Goal: Information Seeking & Learning: Learn about a topic

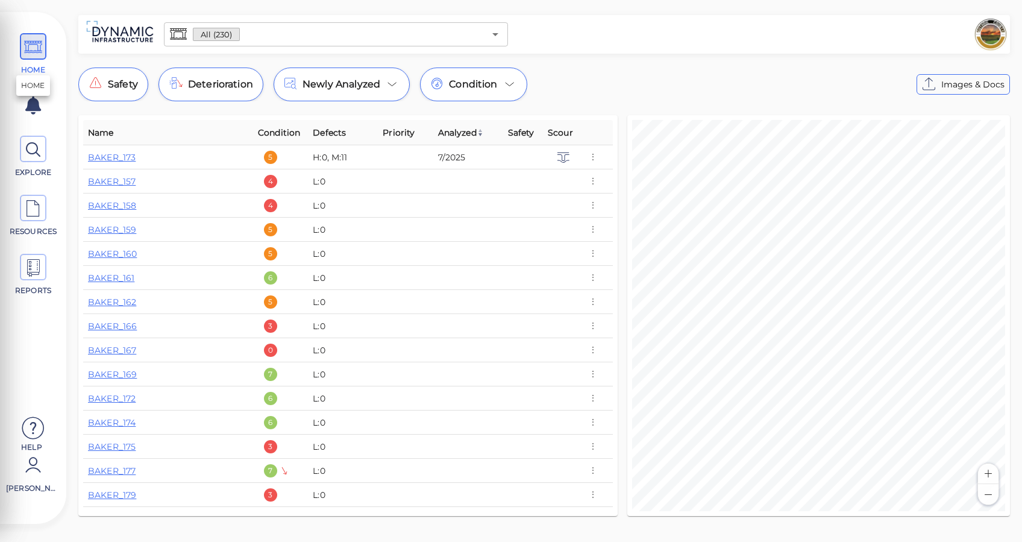
click at [31, 48] on icon at bounding box center [33, 47] width 18 height 27
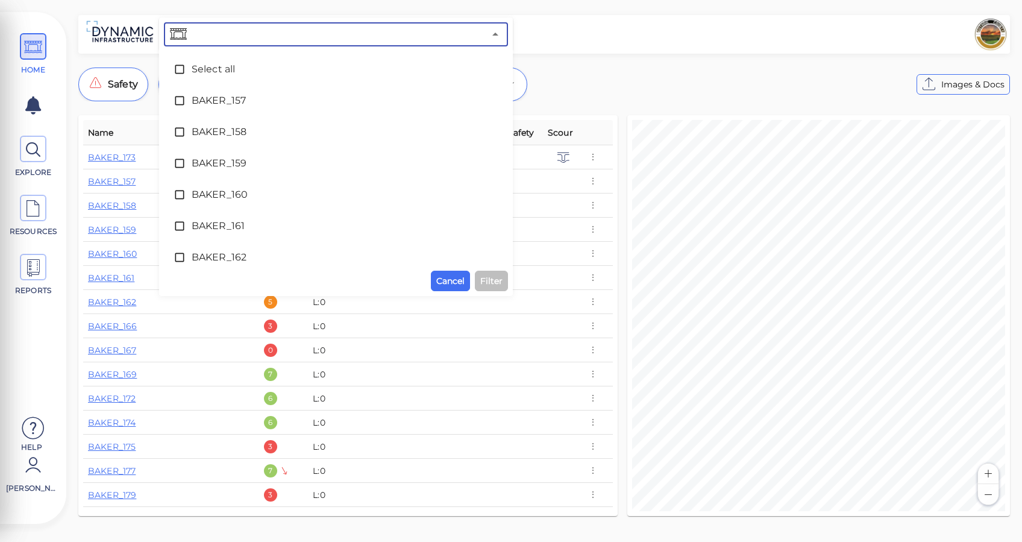
click at [388, 32] on input "text" at bounding box center [336, 34] width 295 height 17
click at [598, 15] on div "HOME EXPLORE RESOURCES REPORTS Help [PERSON_NAME] How to My Display Settings Hi…" at bounding box center [511, 271] width 1022 height 542
click at [581, 40] on div at bounding box center [760, 34] width 495 height 34
click at [583, 95] on div "Safety Deterioration Newly Analyzed Condition Images & Docs" at bounding box center [543, 84] width 931 height 34
click at [400, 37] on input "text" at bounding box center [336, 34] width 295 height 17
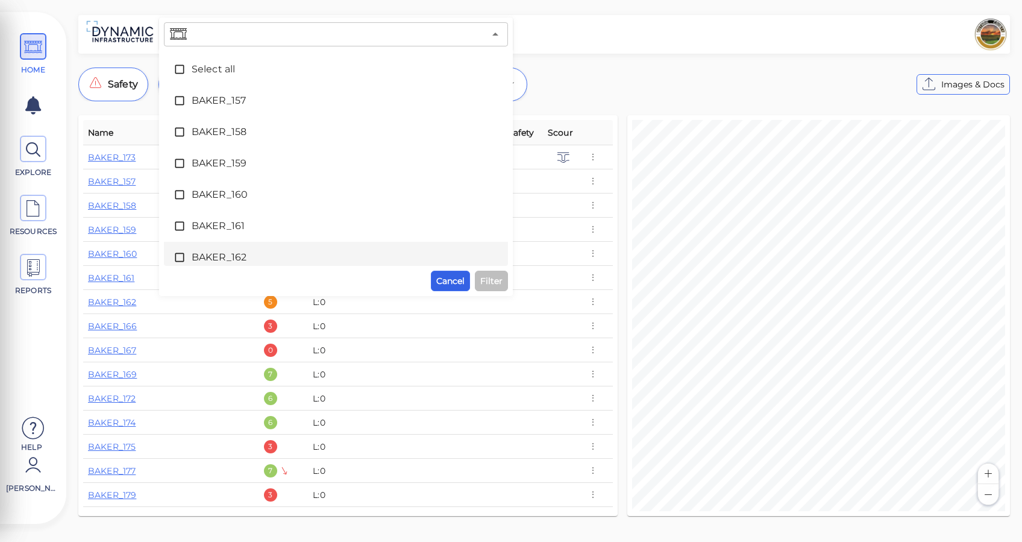
click at [457, 283] on span "Cancel" at bounding box center [450, 281] width 28 height 14
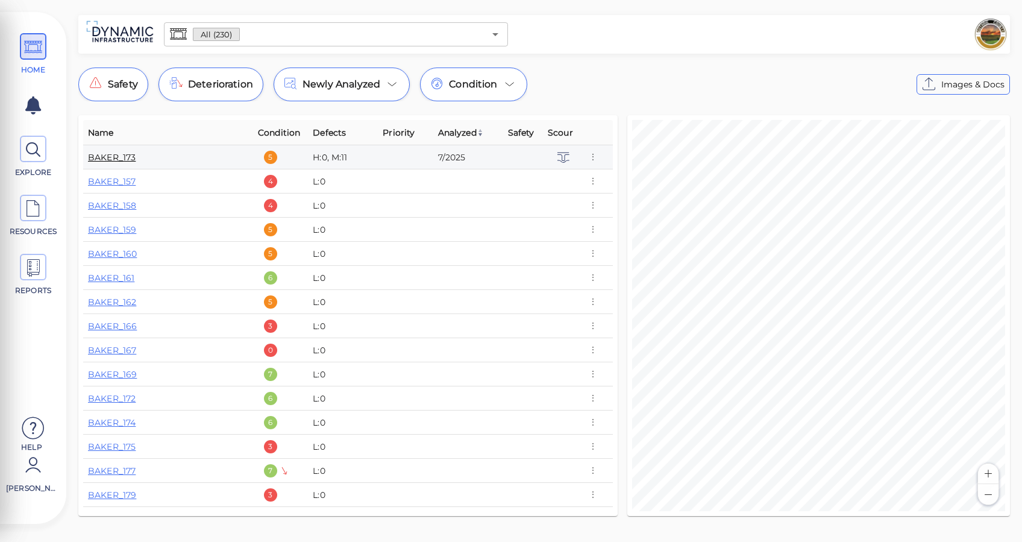
click at [131, 157] on link "BAKER_173" at bounding box center [112, 157] width 48 height 11
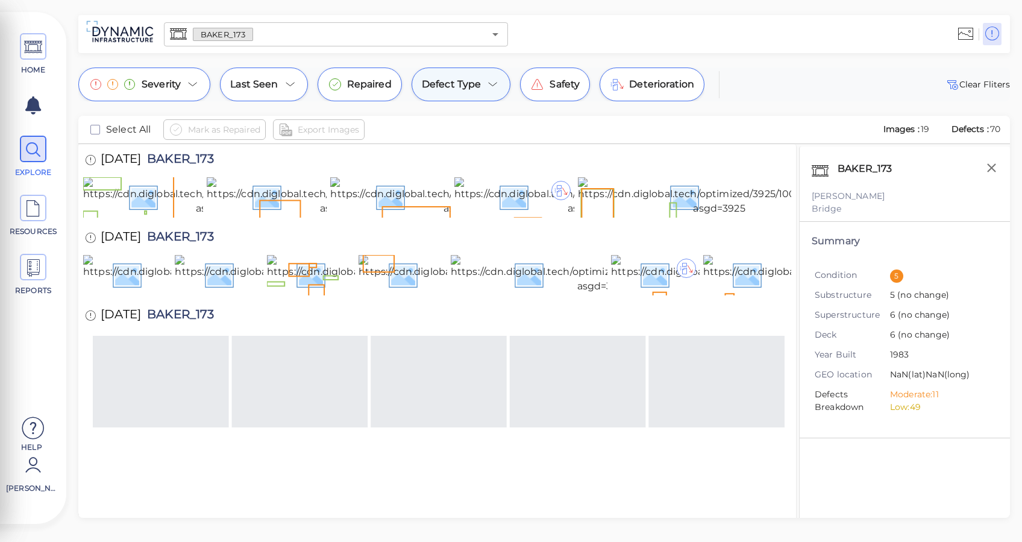
drag, startPoint x: 462, startPoint y: 82, endPoint x: 465, endPoint y: 90, distance: 9.0
click at [465, 90] on span "Defect Type" at bounding box center [452, 84] width 60 height 14
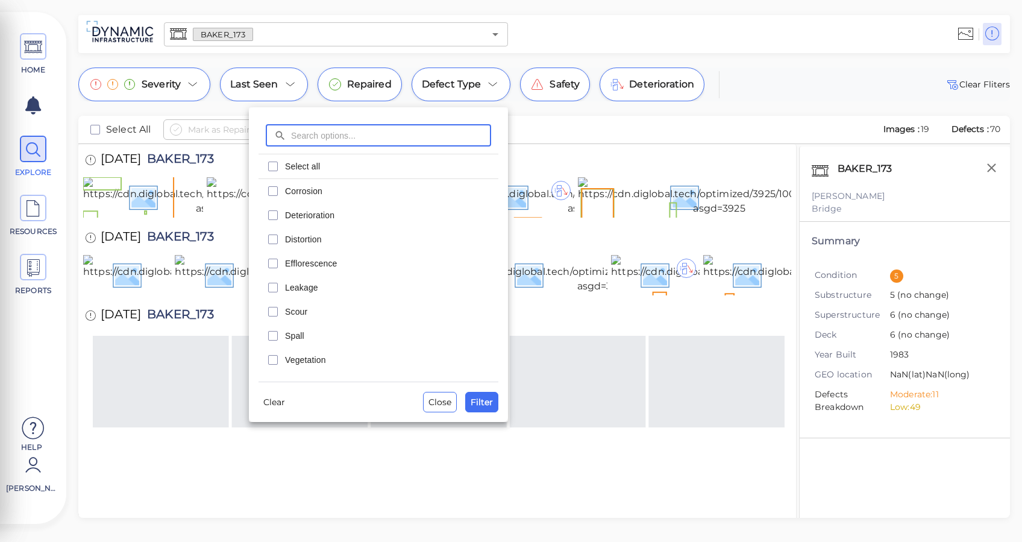
type input "c"
click at [436, 400] on span "Close" at bounding box center [439, 402] width 23 height 14
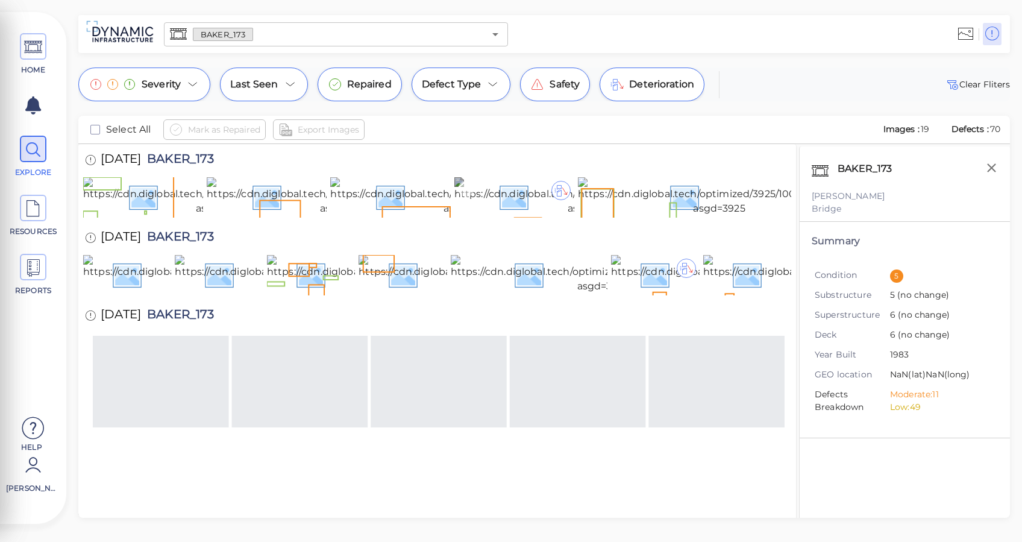
click at [493, 216] on img at bounding box center [593, 196] width 279 height 39
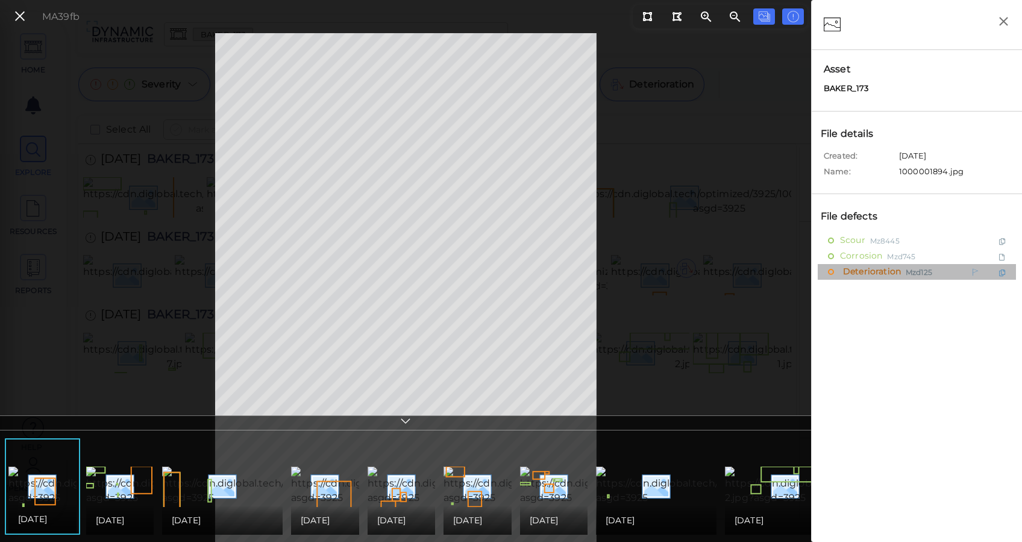
click at [856, 271] on span "Deterioration" at bounding box center [870, 271] width 61 height 15
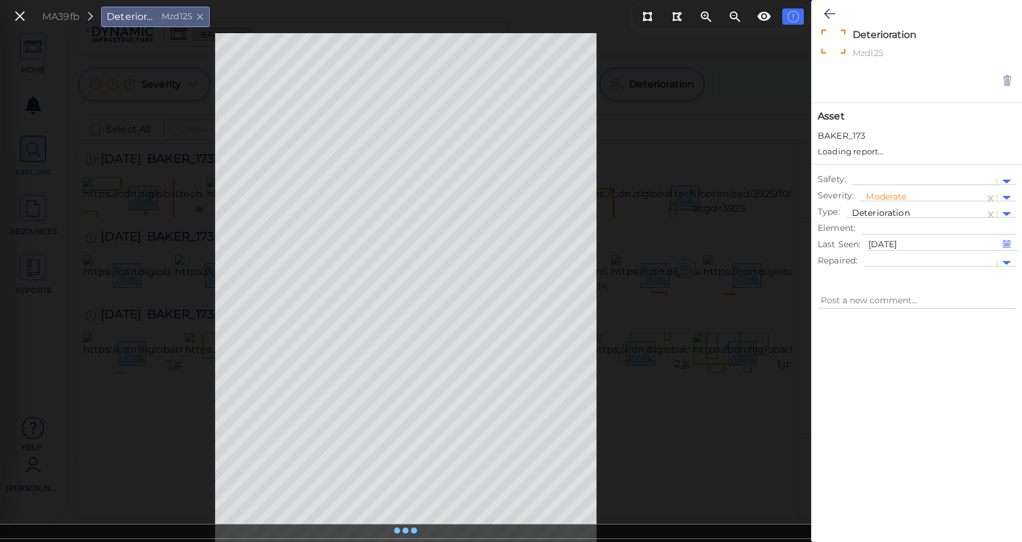
type textarea "x"
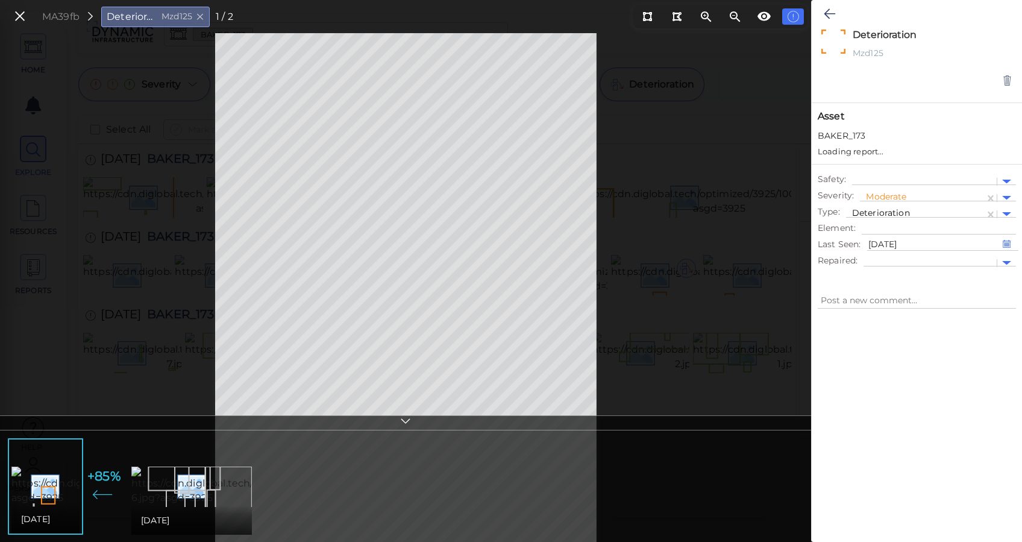
type textarea "x"
click at [14, 15] on icon at bounding box center [19, 16] width 13 height 16
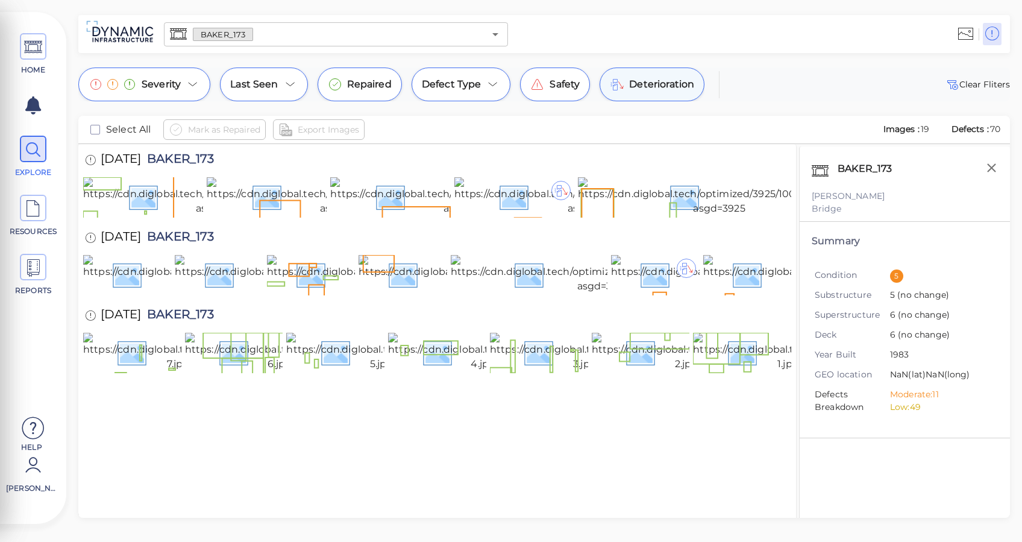
click at [676, 86] on span "Deterioration" at bounding box center [661, 84] width 65 height 14
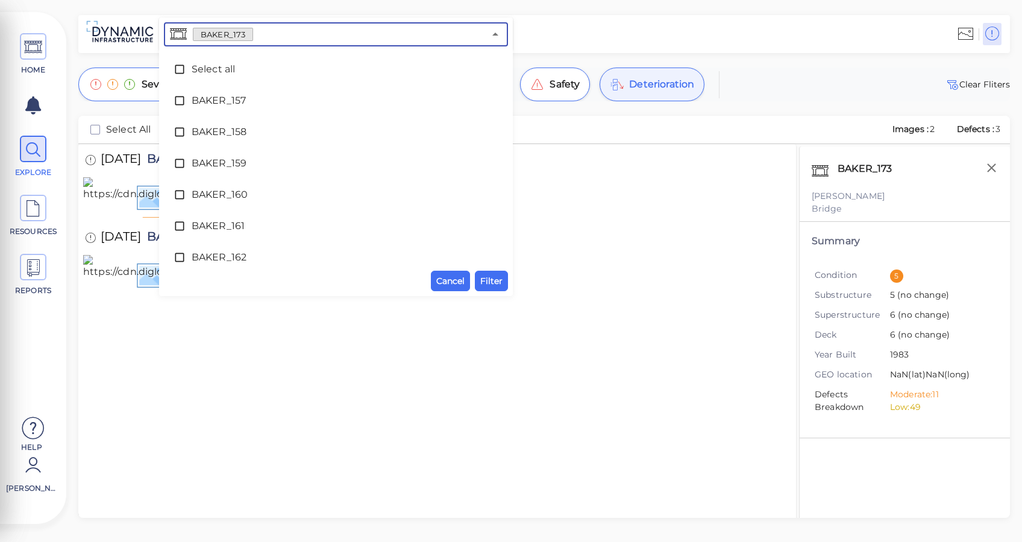
click at [415, 37] on input "text" at bounding box center [368, 34] width 231 height 17
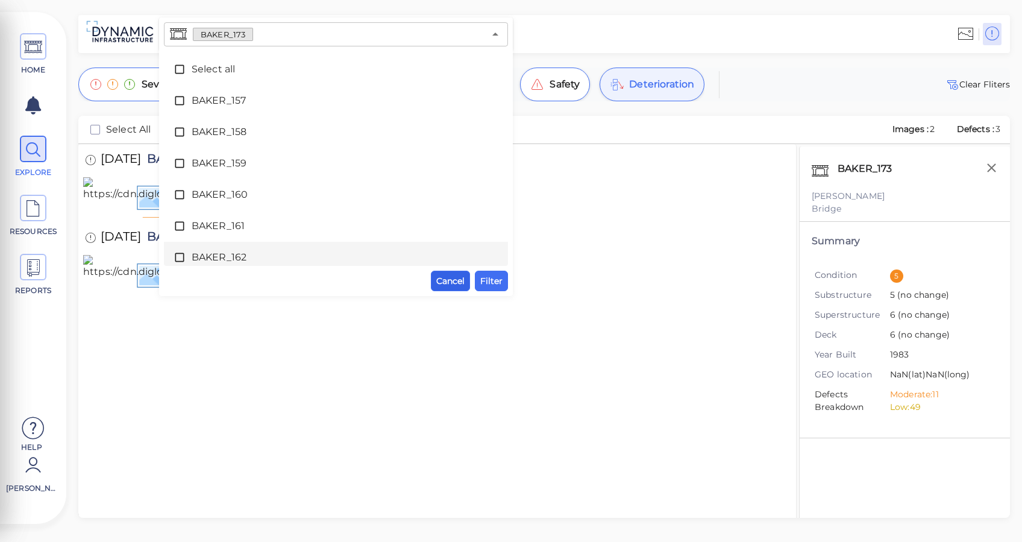
click at [452, 284] on span "Cancel" at bounding box center [450, 281] width 28 height 14
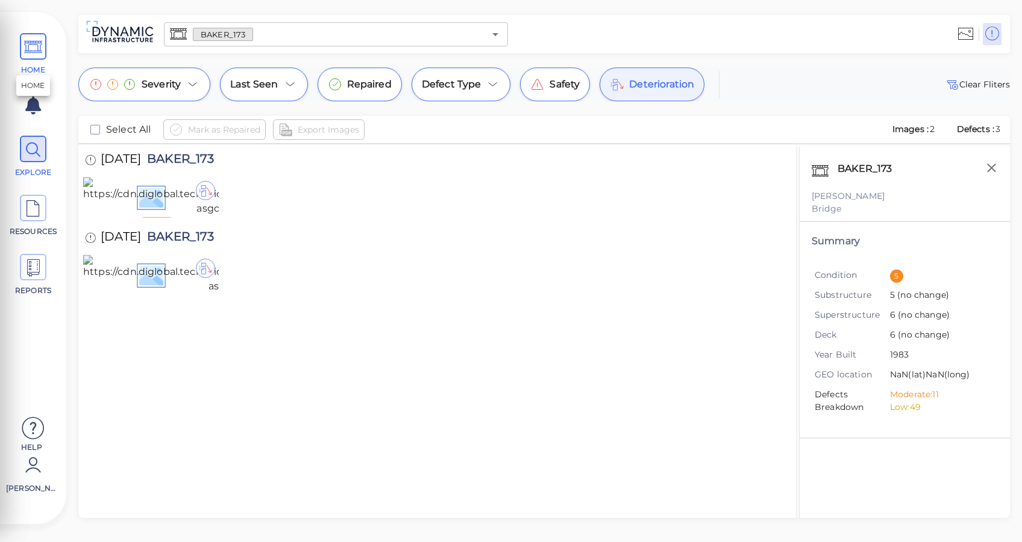
click at [41, 51] on icon at bounding box center [33, 47] width 18 height 27
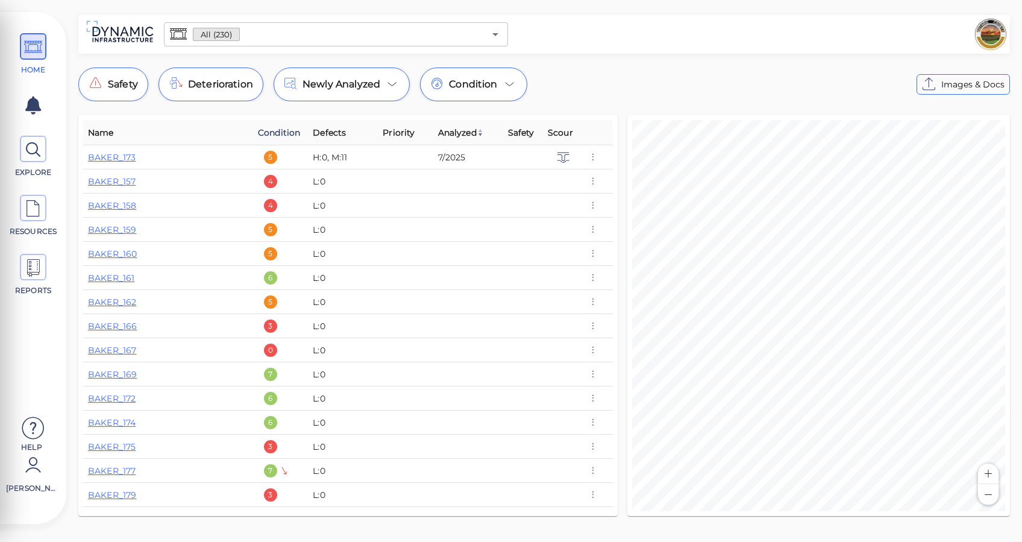
click at [289, 130] on span "Condition" at bounding box center [279, 132] width 42 height 14
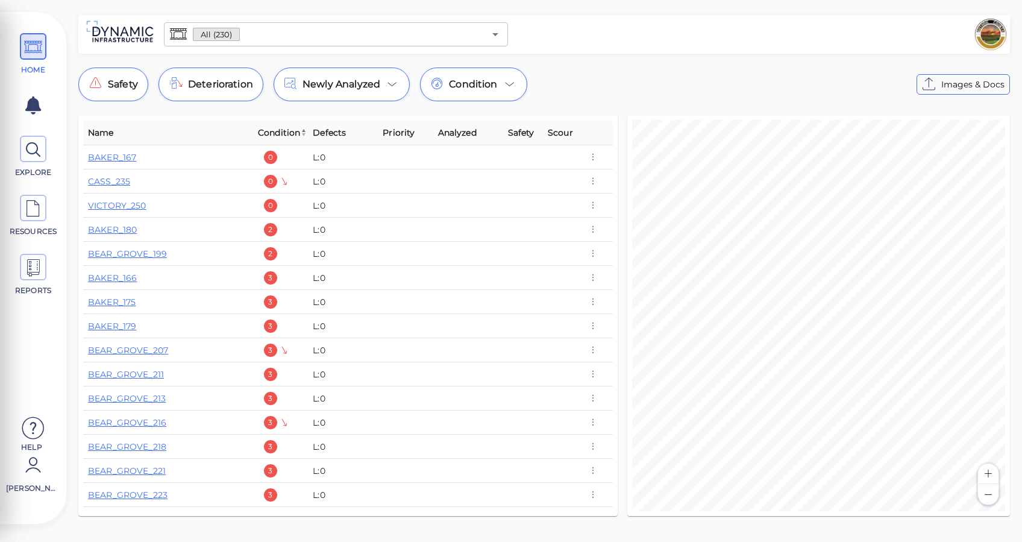
click at [288, 131] on span "Condition" at bounding box center [282, 132] width 49 height 14
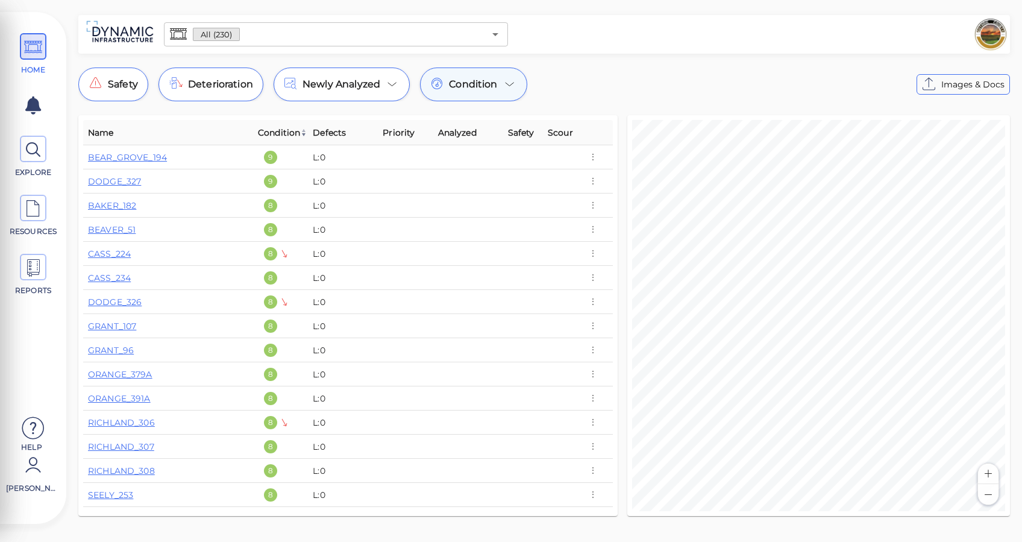
click at [509, 92] on div "Condition" at bounding box center [473, 84] width 107 height 34
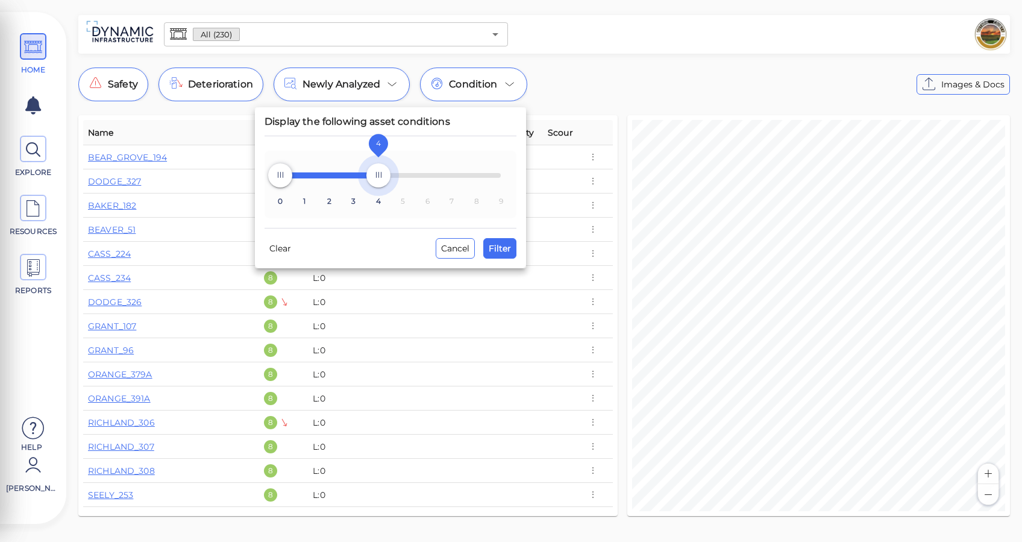
type input "5"
drag, startPoint x: 499, startPoint y: 183, endPoint x: 396, endPoint y: 180, distance: 103.1
click at [396, 180] on span "5" at bounding box center [402, 175] width 24 height 24
click at [507, 251] on span "Filter" at bounding box center [500, 248] width 22 height 14
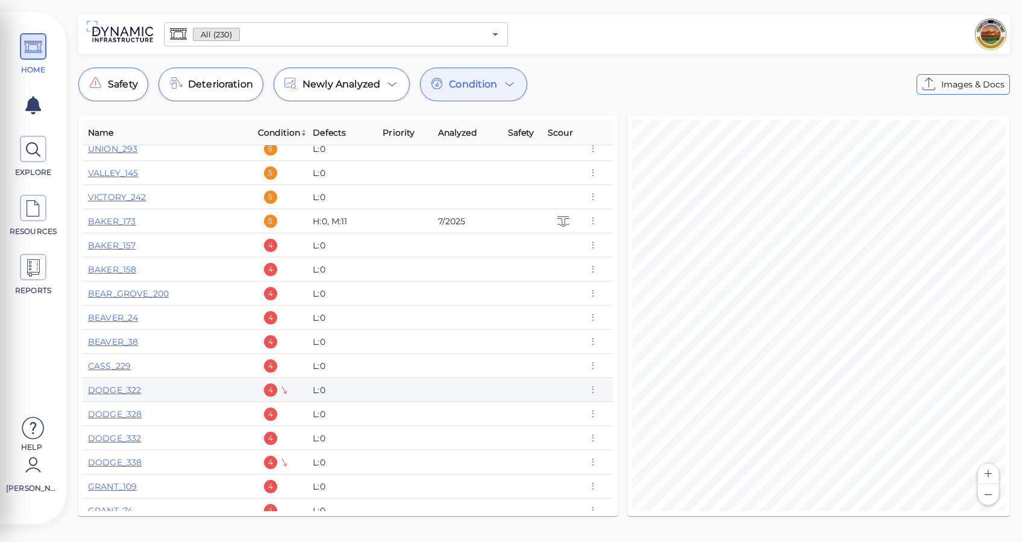
scroll to position [1044, 0]
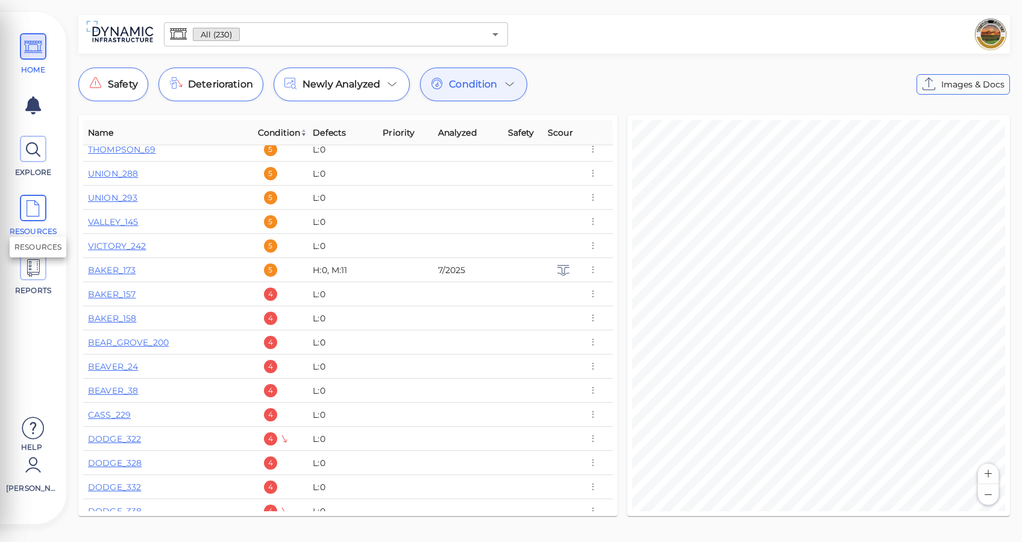
click at [52, 209] on span "RESOURCES" at bounding box center [33, 216] width 54 height 42
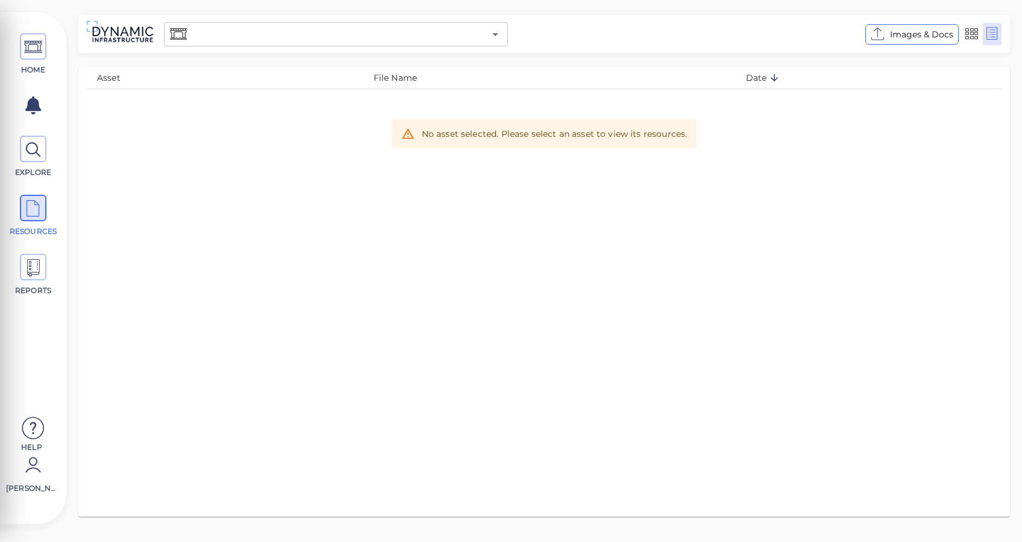
click at [272, 37] on input "text" at bounding box center [336, 34] width 295 height 17
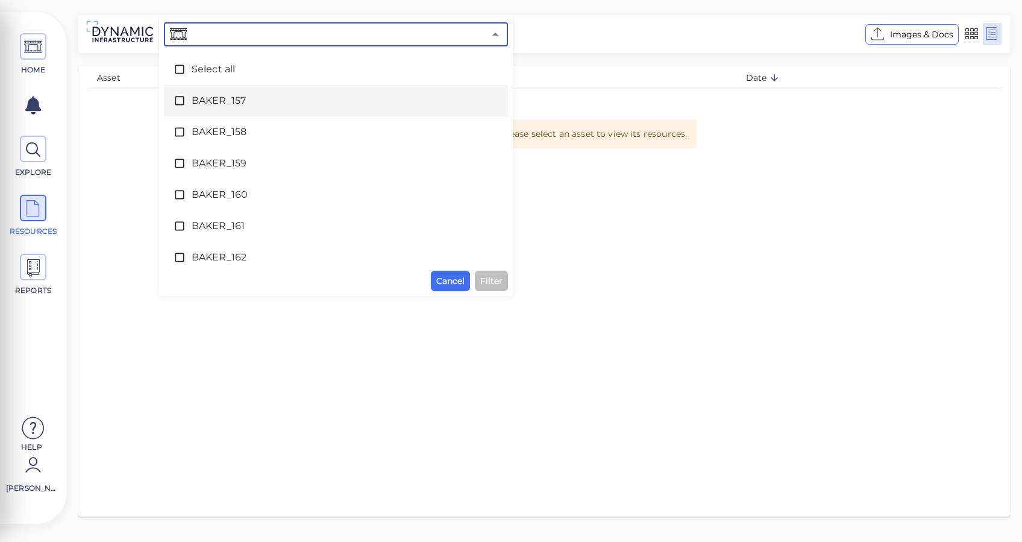
click at [227, 106] on span "BAKER_157" at bounding box center [336, 100] width 289 height 14
drag, startPoint x: 225, startPoint y: 99, endPoint x: 230, endPoint y: 90, distance: 10.5
click at [225, 100] on span "BAKER_157" at bounding box center [336, 100] width 289 height 14
type input "b"
type input "173"
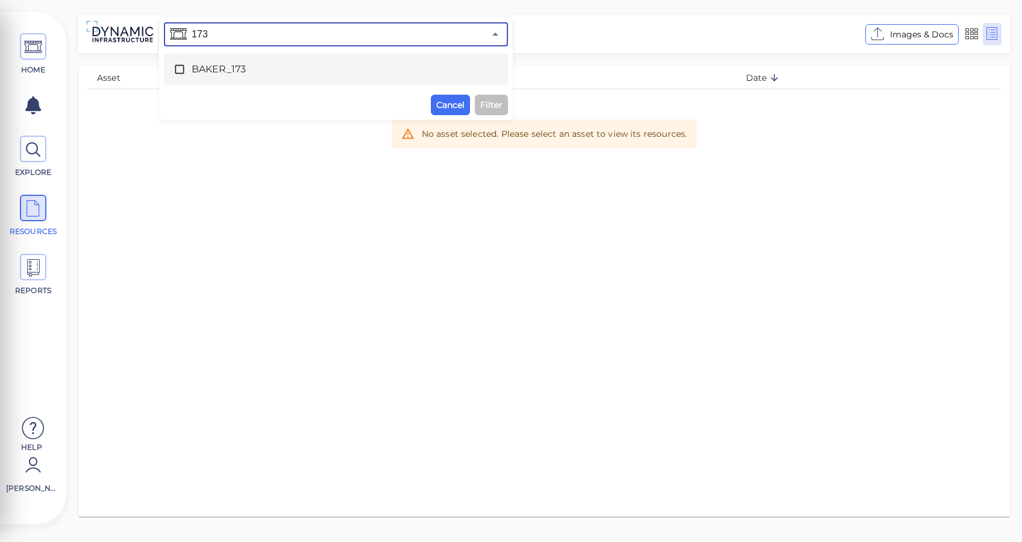
click at [247, 64] on span "BAKER_173" at bounding box center [336, 69] width 289 height 14
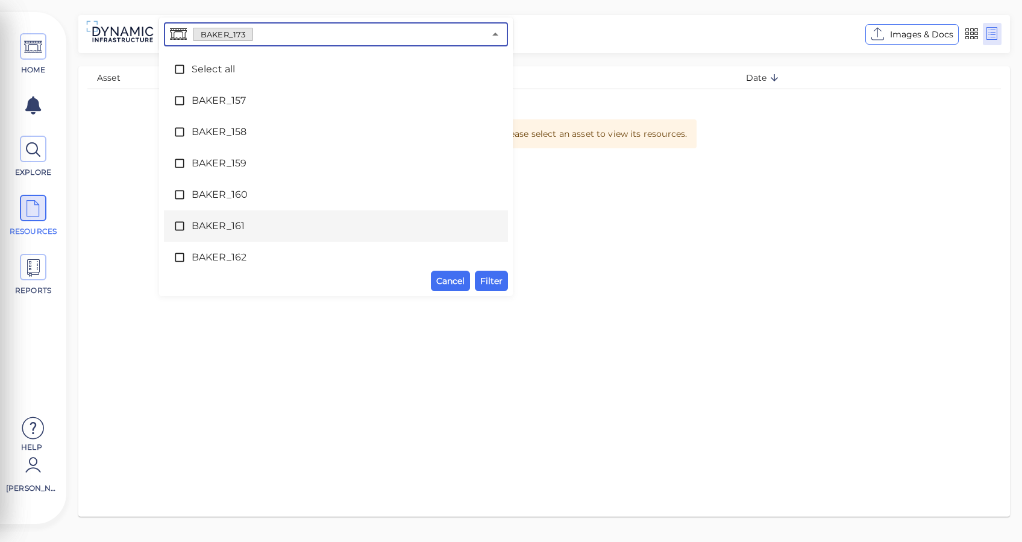
scroll to position [164, 0]
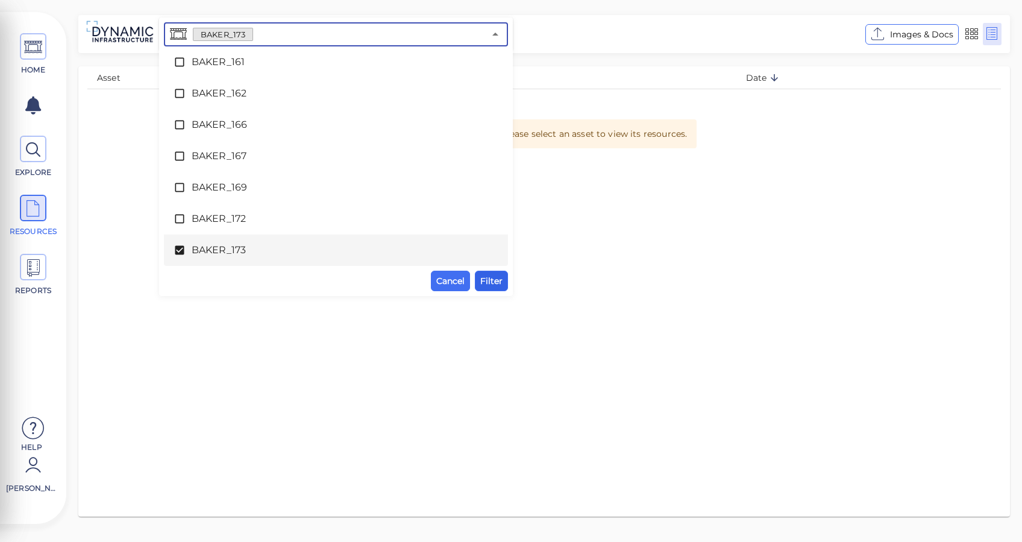
click at [495, 278] on span "Filter" at bounding box center [491, 281] width 22 height 14
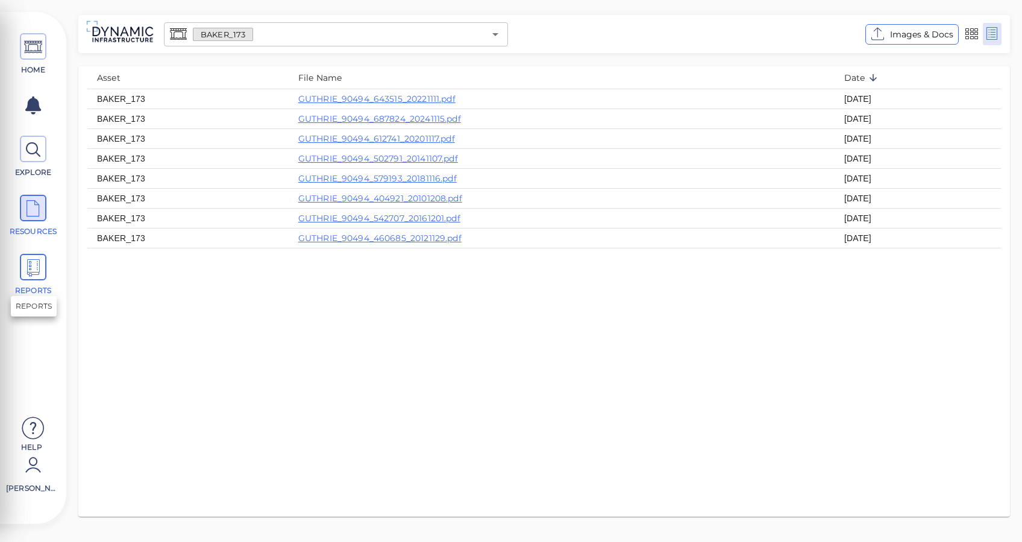
click at [35, 270] on icon at bounding box center [33, 267] width 18 height 27
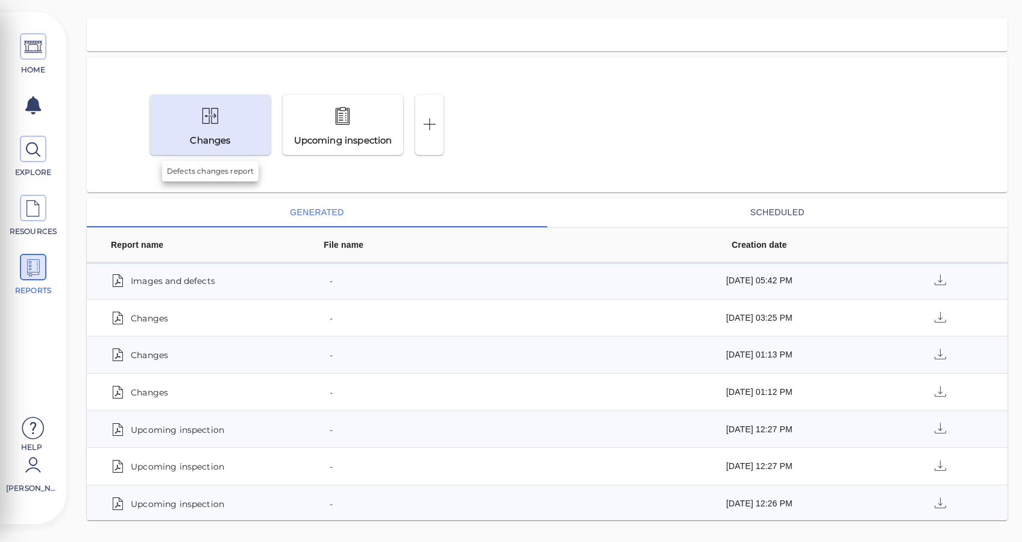
click at [219, 128] on icon at bounding box center [210, 116] width 19 height 28
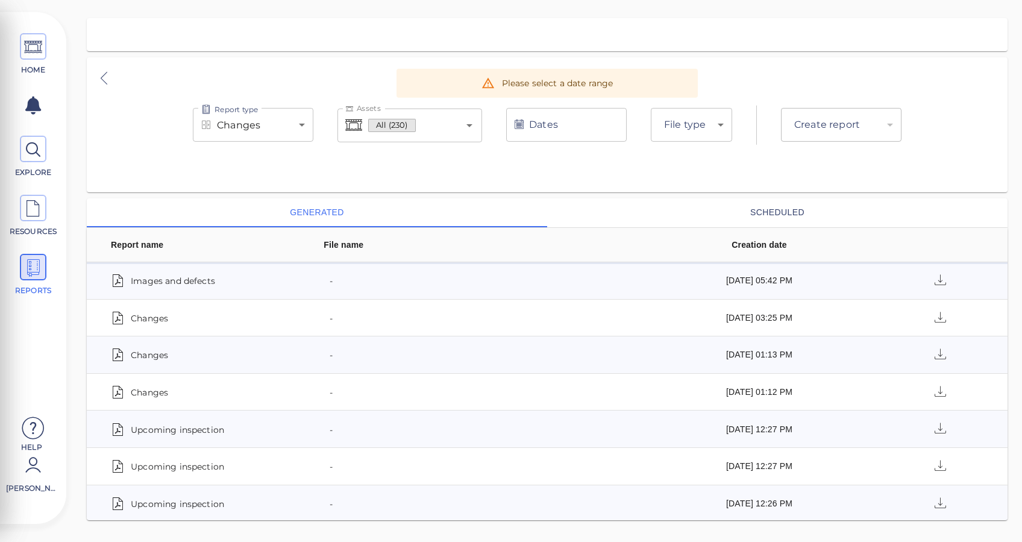
type input "pdf"
click at [296, 0] on body "This app is not optimized for mobile screens. Please access using a desktop or …" at bounding box center [511, 0] width 1022 height 0
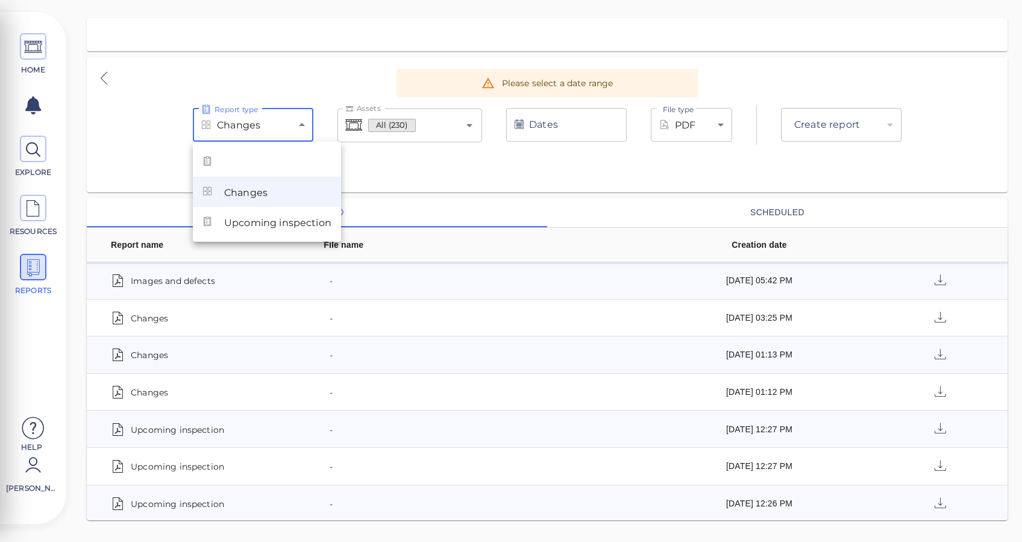
click at [429, 143] on div at bounding box center [511, 271] width 1022 height 542
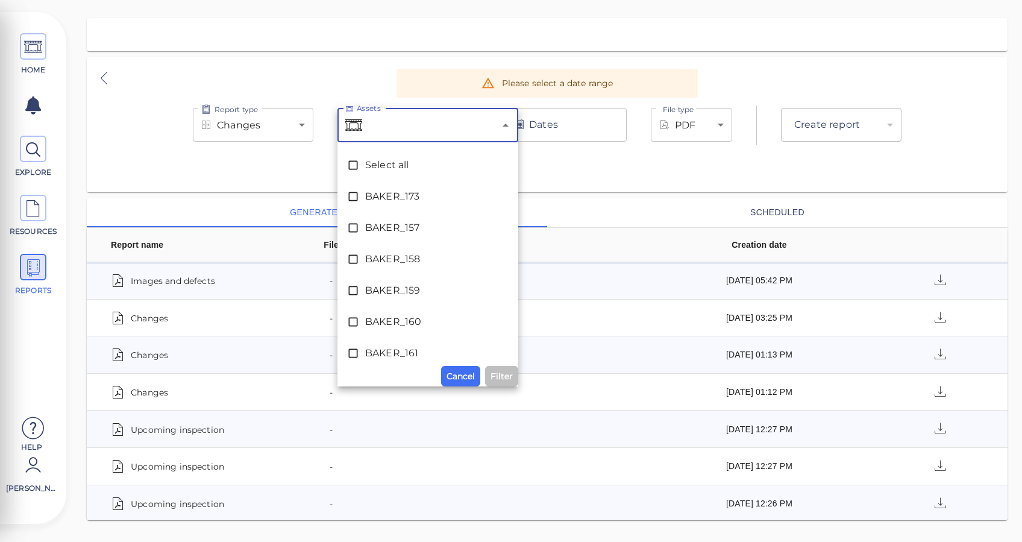
click at [433, 131] on input "Assets" at bounding box center [430, 125] width 130 height 23
click at [641, 159] on div "Report type Changes deltas Report type Assets Assets Select all BAKER_173 BAKER…" at bounding box center [547, 124] width 921 height 135
click at [769, 50] on div at bounding box center [547, 34] width 921 height 33
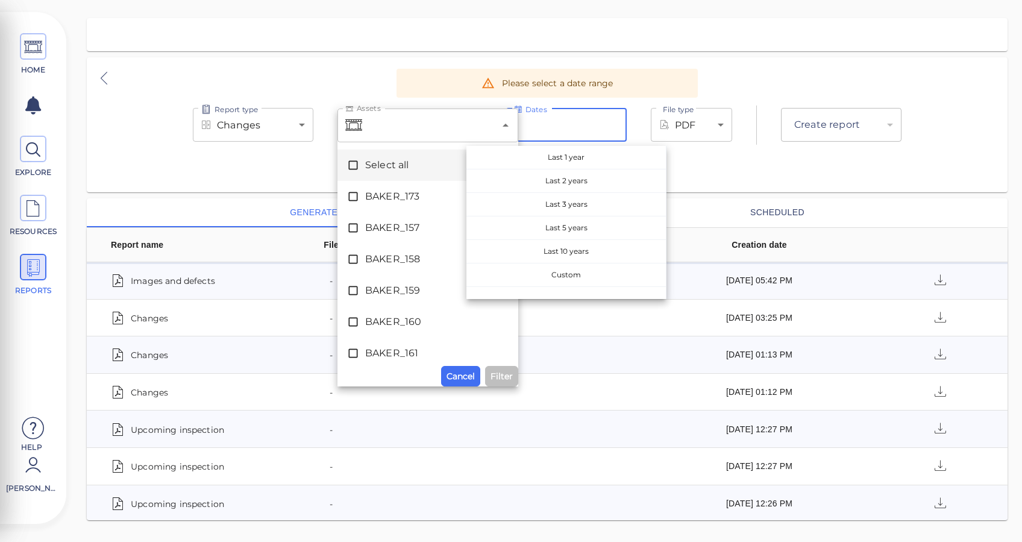
click at [574, 133] on input "Dates" at bounding box center [566, 125] width 120 height 34
click at [786, 37] on div at bounding box center [547, 34] width 921 height 33
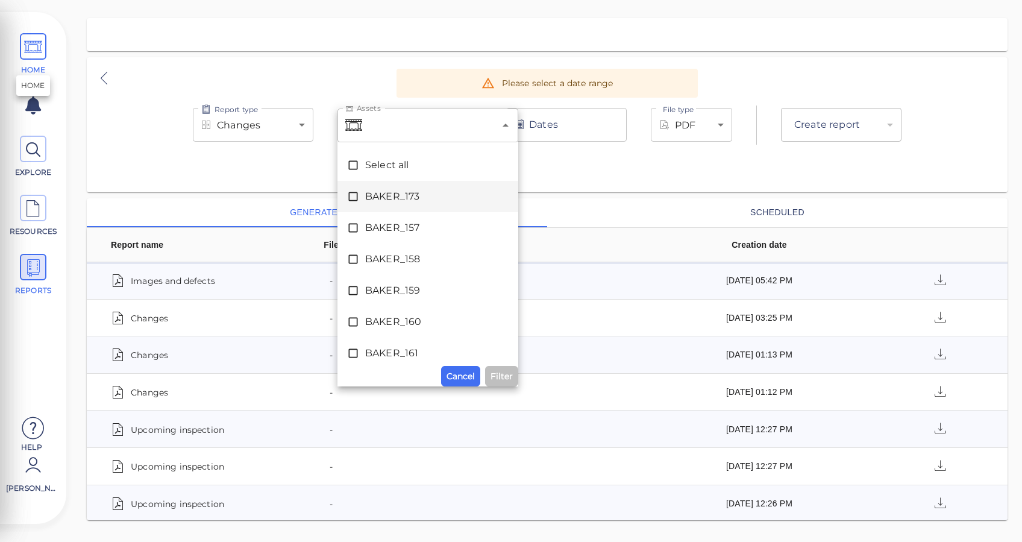
click at [33, 57] on icon at bounding box center [33, 47] width 18 height 27
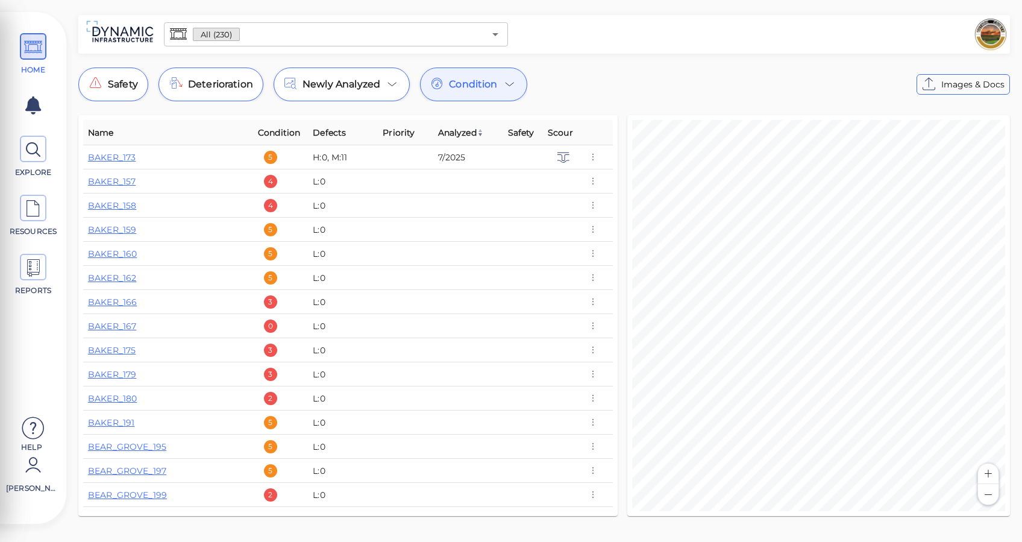
click at [503, 96] on div "Condition" at bounding box center [473, 84] width 107 height 34
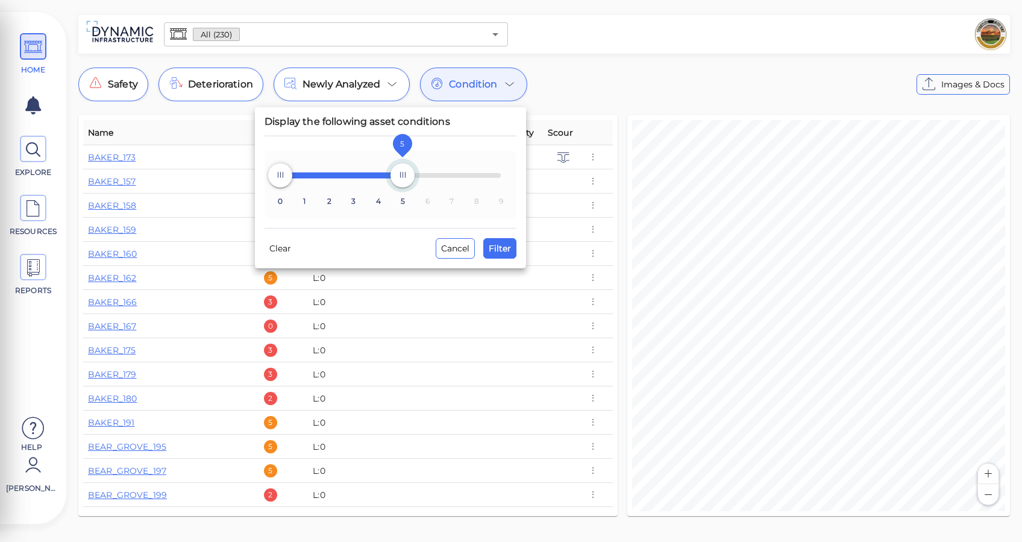
type input "9"
drag, startPoint x: 399, startPoint y: 180, endPoint x: 517, endPoint y: 188, distance: 117.7
click at [517, 188] on div "Display the following asset conditions 0 1 2 3 4 5 6 7 8 9 0 9 Clear Cancel Fil…" at bounding box center [390, 187] width 271 height 161
click at [503, 239] on button "Filter" at bounding box center [499, 248] width 33 height 20
